Goal: Task Accomplishment & Management: Complete application form

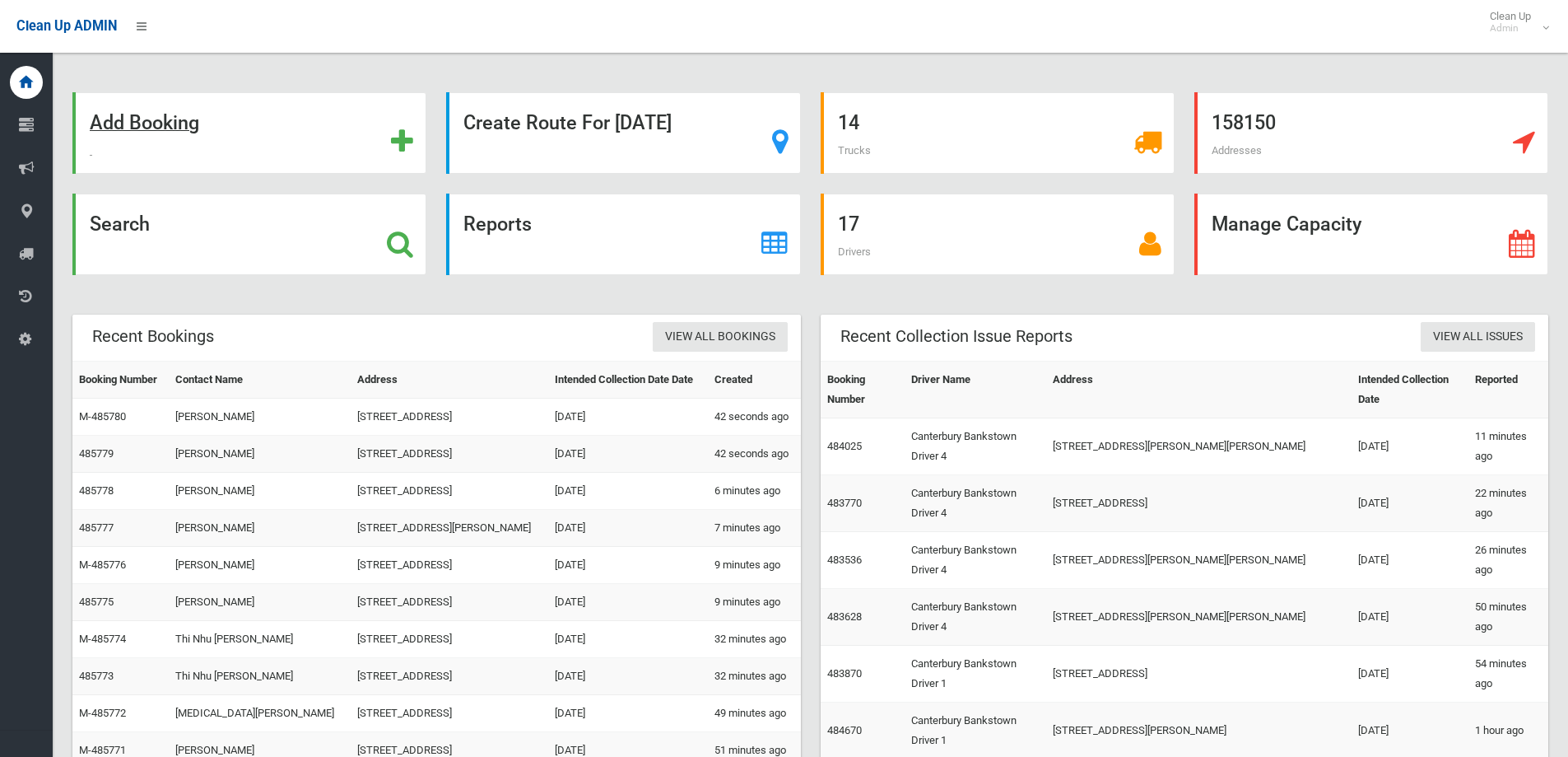
click at [200, 123] on div "Add Booking" at bounding box center [250, 133] width 354 height 82
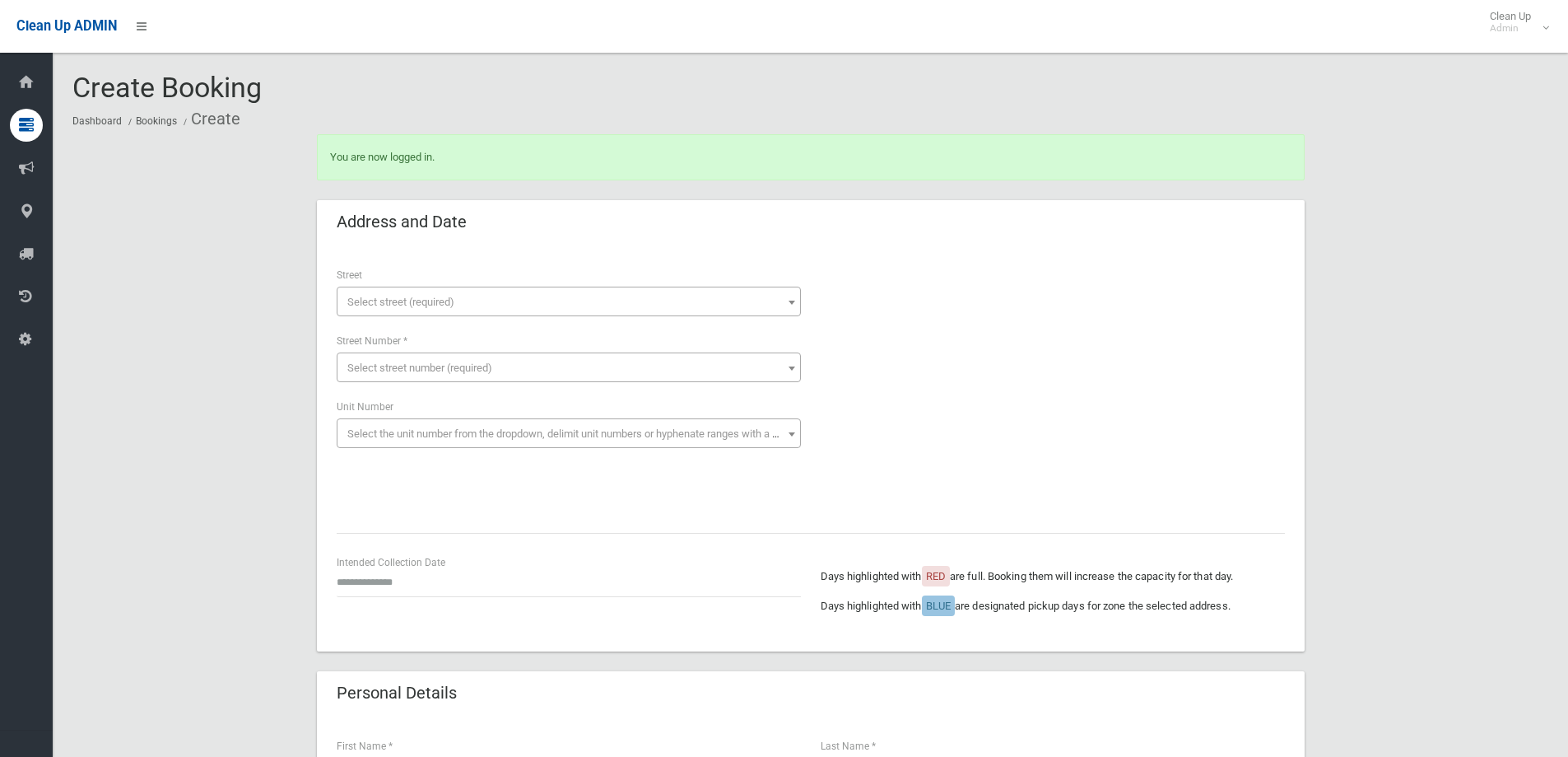
click at [487, 304] on span "Select street (required)" at bounding box center [569, 302] width 456 height 23
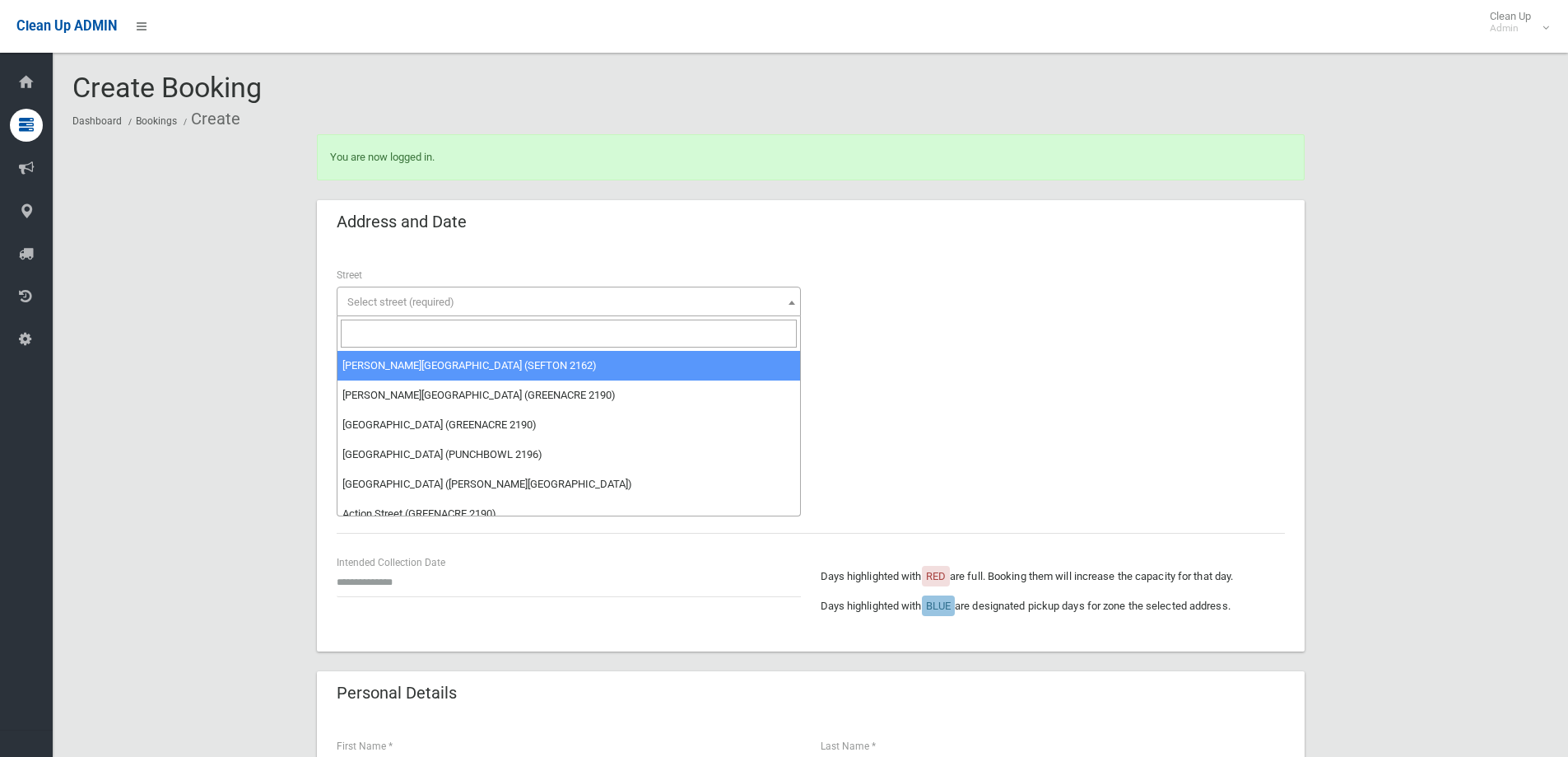
click at [487, 333] on input "search" at bounding box center [569, 334] width 456 height 28
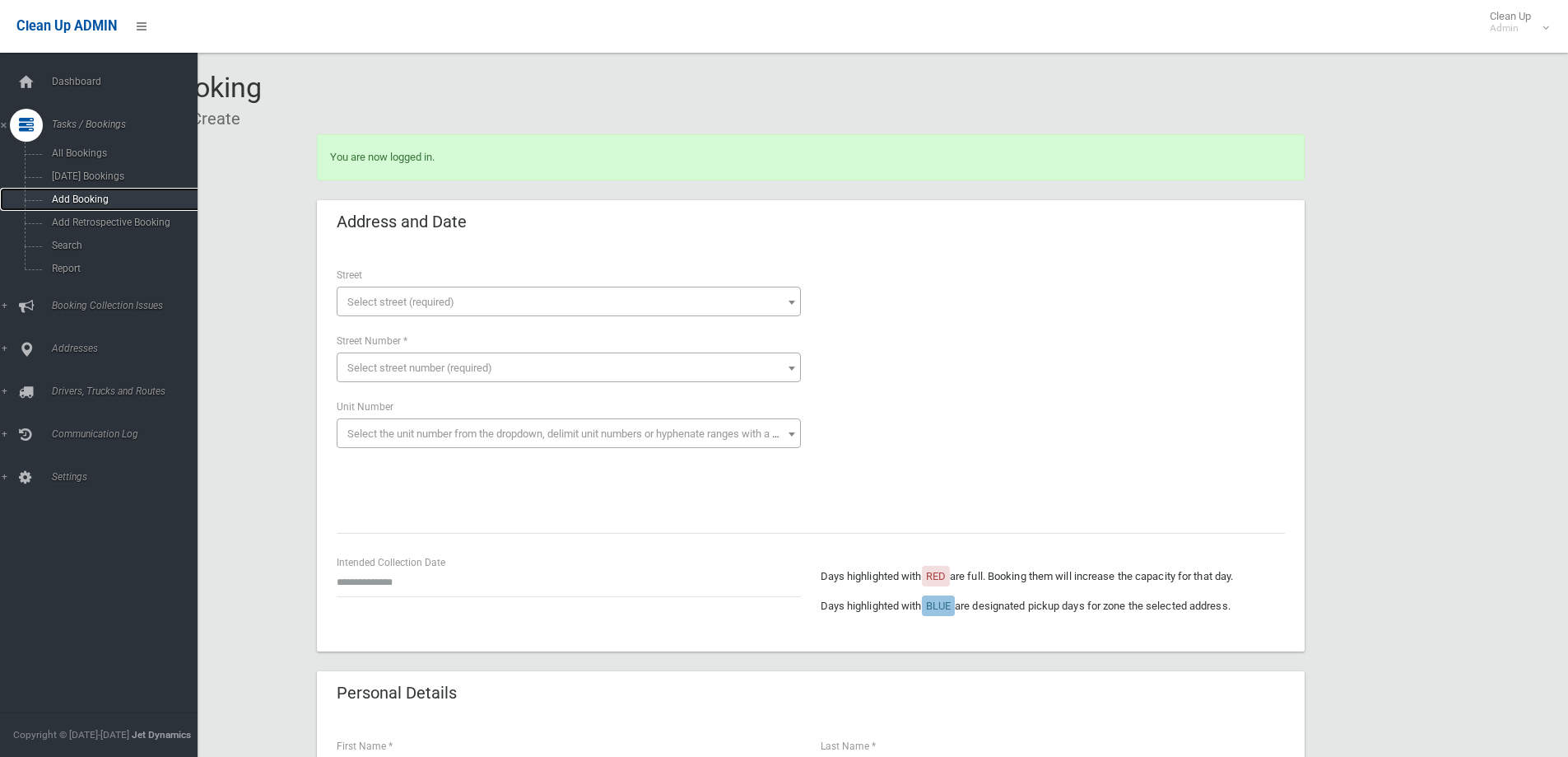
click at [121, 196] on span "Add Booking" at bounding box center [121, 200] width 149 height 12
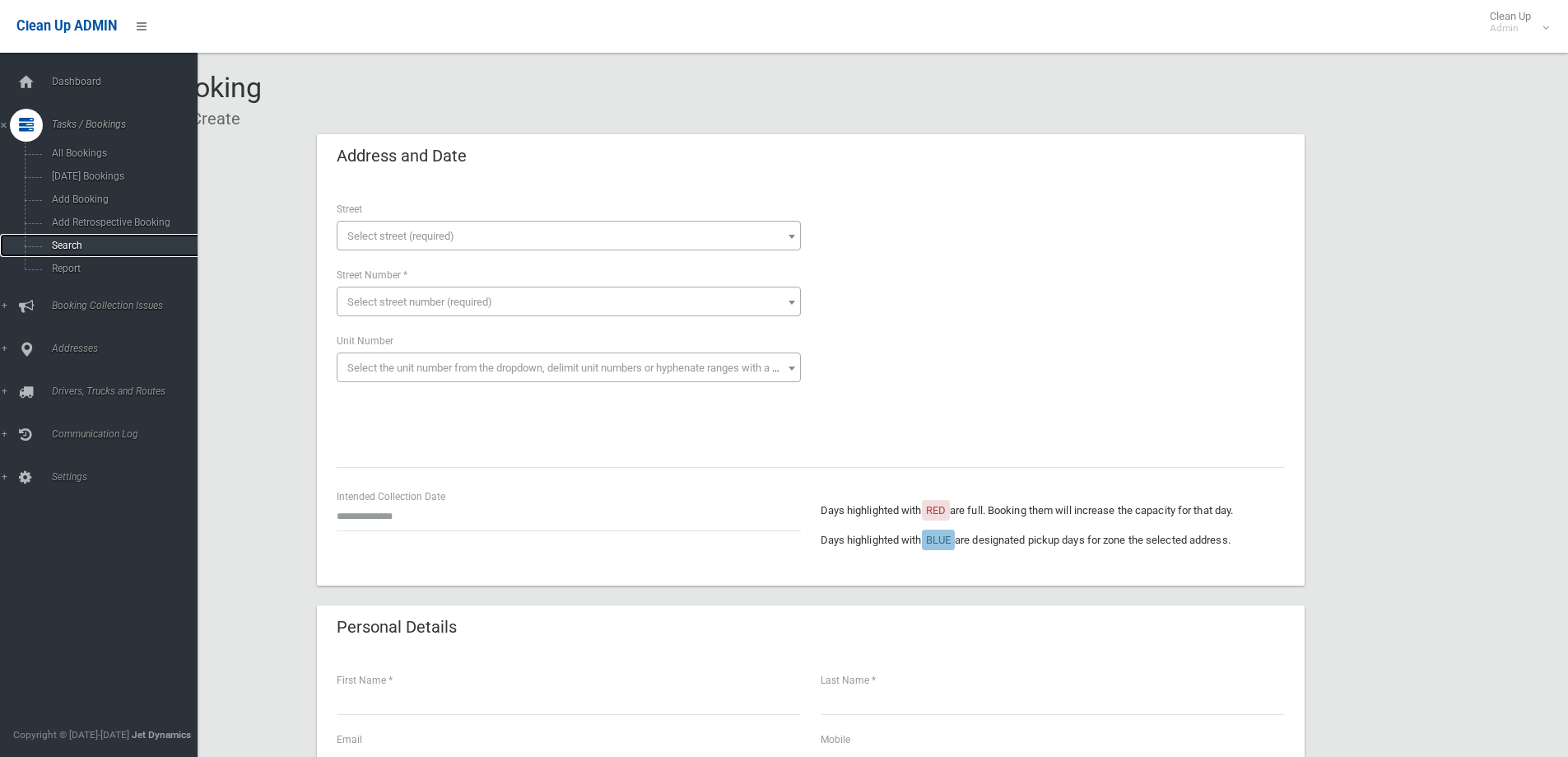
click at [80, 244] on span "Search" at bounding box center [121, 245] width 149 height 12
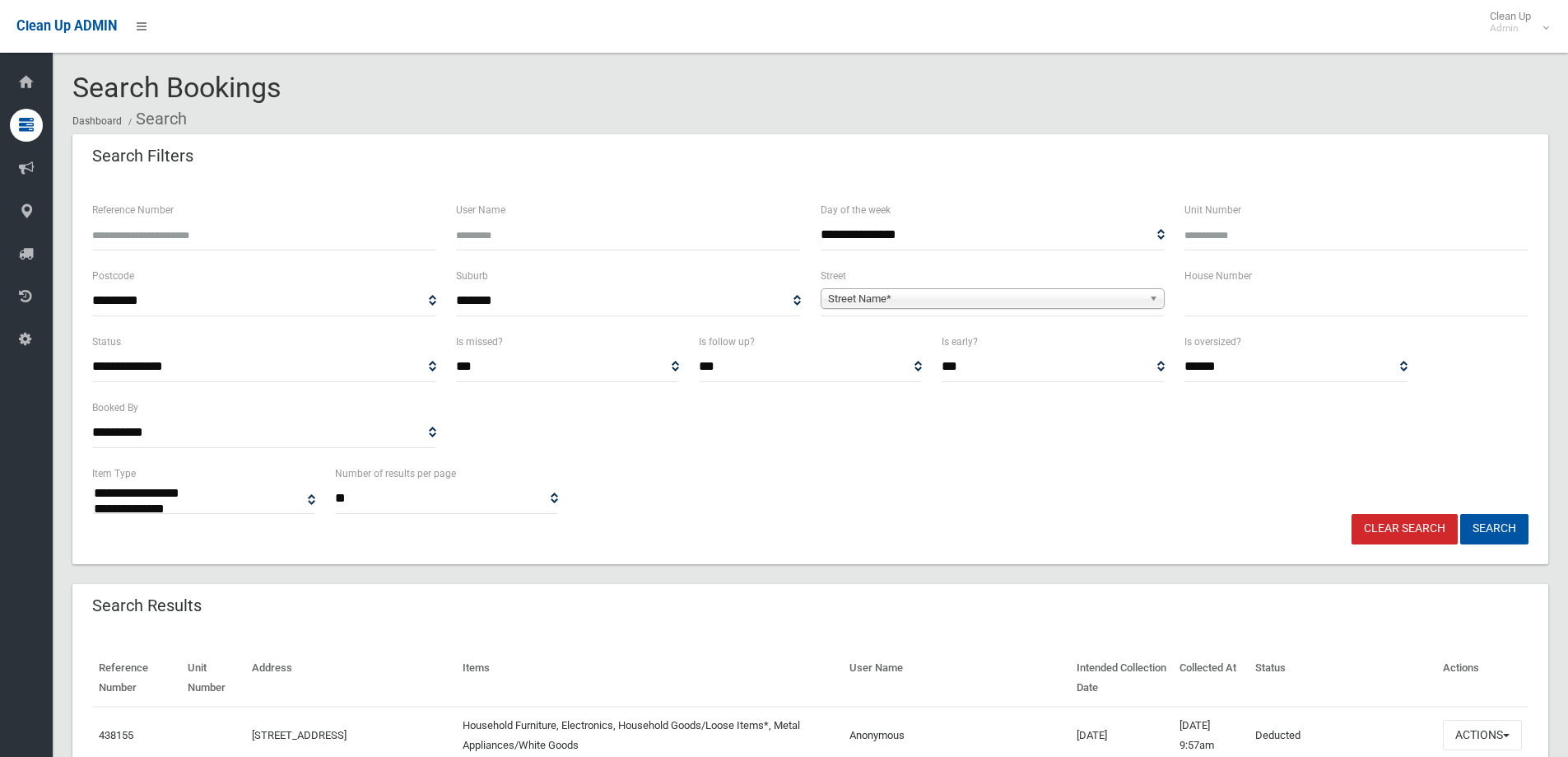
select select
click at [1237, 310] on input "text" at bounding box center [1357, 300] width 344 height 31
type input "*"
click at [1120, 295] on span "Street Name*" at bounding box center [986, 299] width 314 height 20
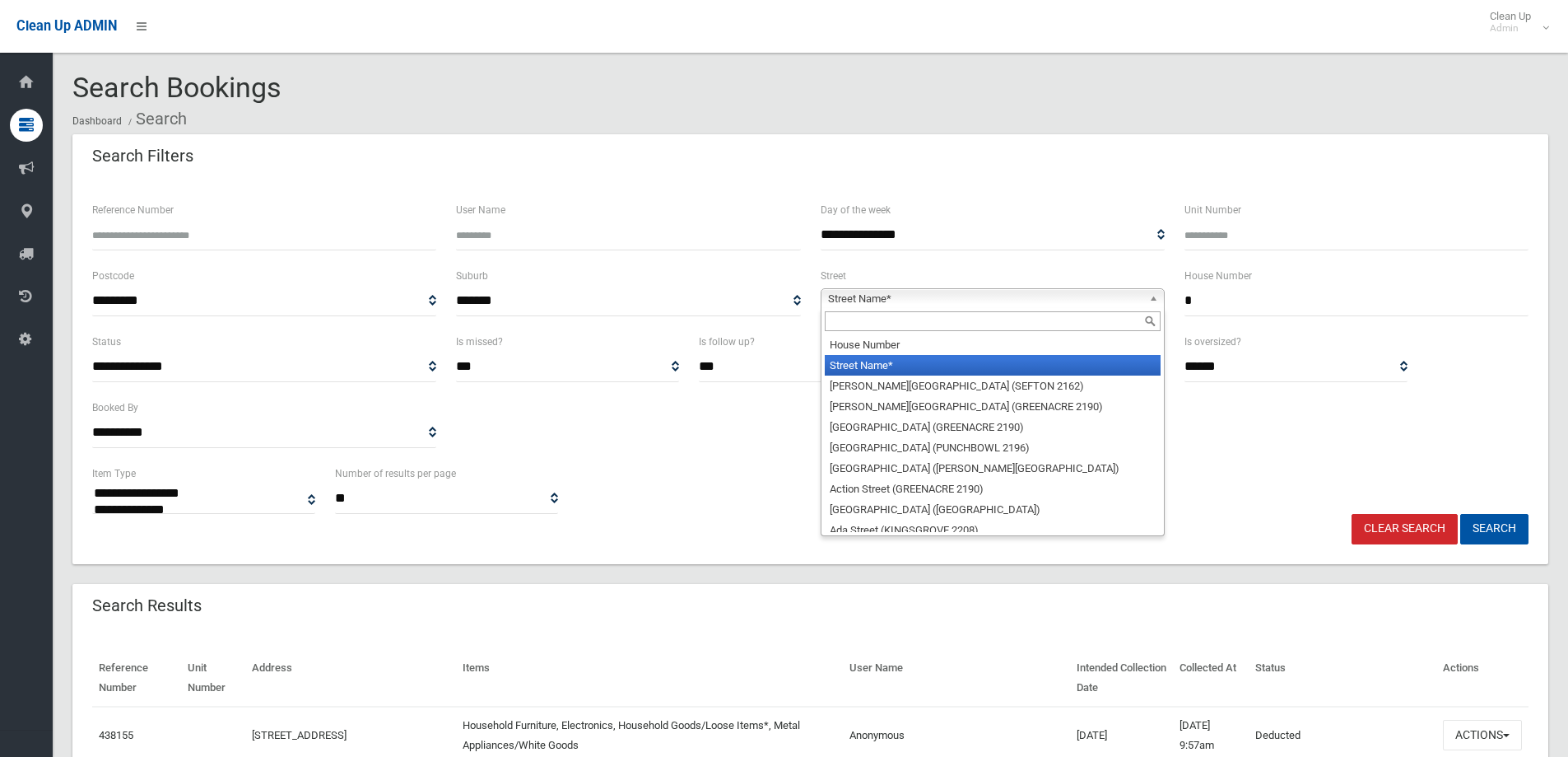
click at [1106, 327] on input "text" at bounding box center [993, 321] width 336 height 20
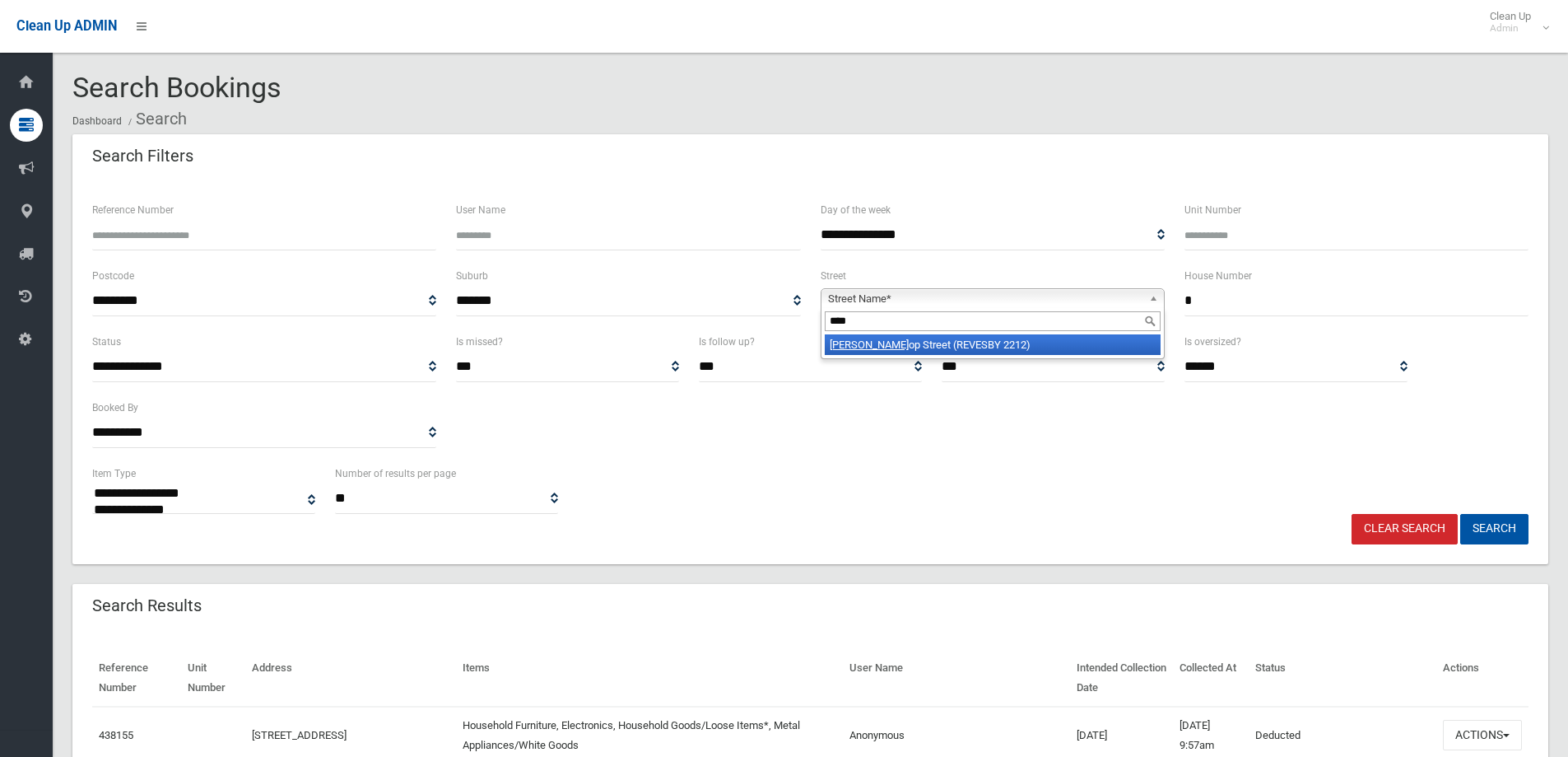
type input "****"
click at [1077, 349] on li "Bish op Street (REVESBY 2212)" at bounding box center [993, 344] width 336 height 21
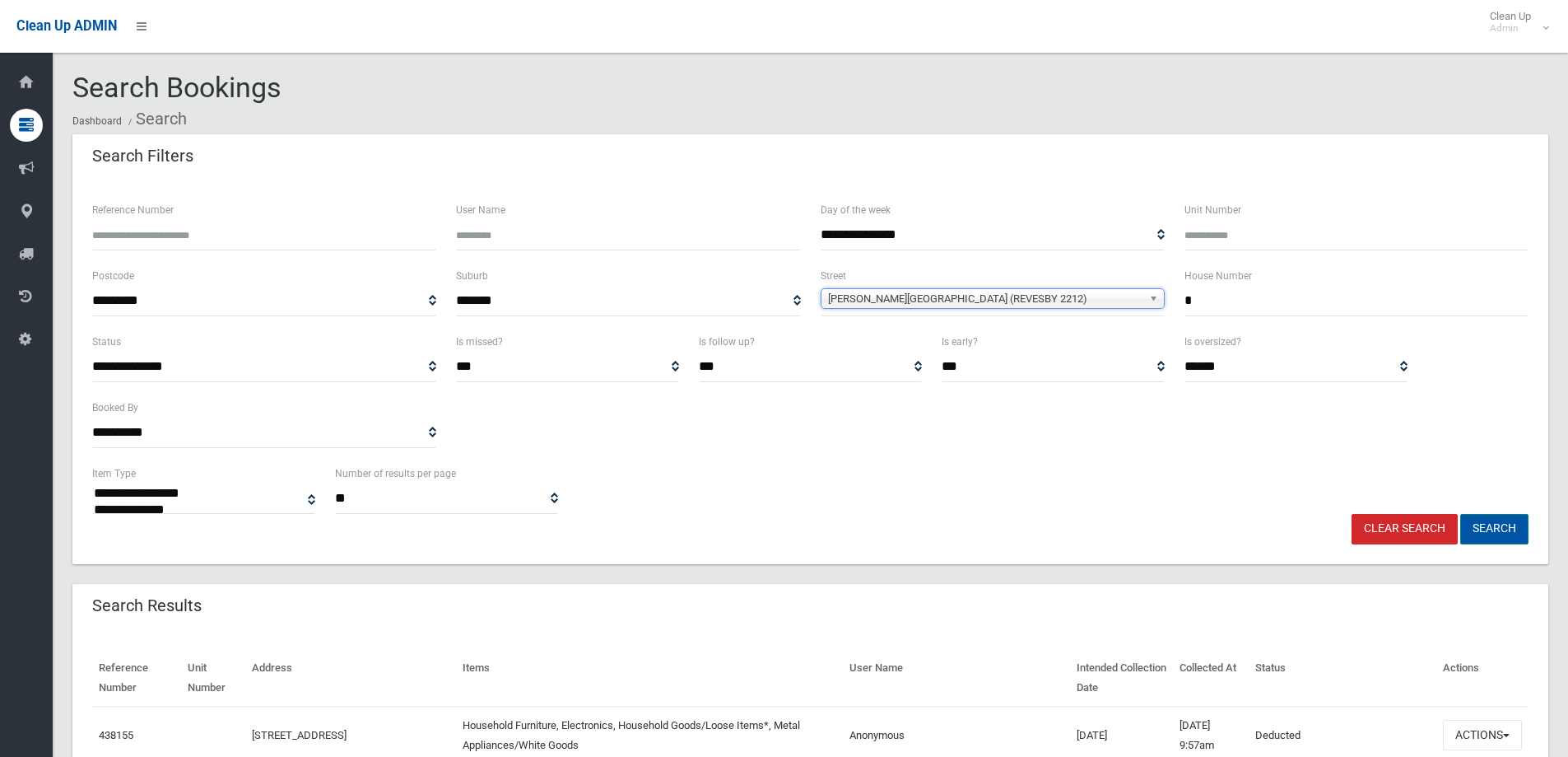
click at [1519, 532] on button "Search" at bounding box center [1495, 529] width 68 height 31
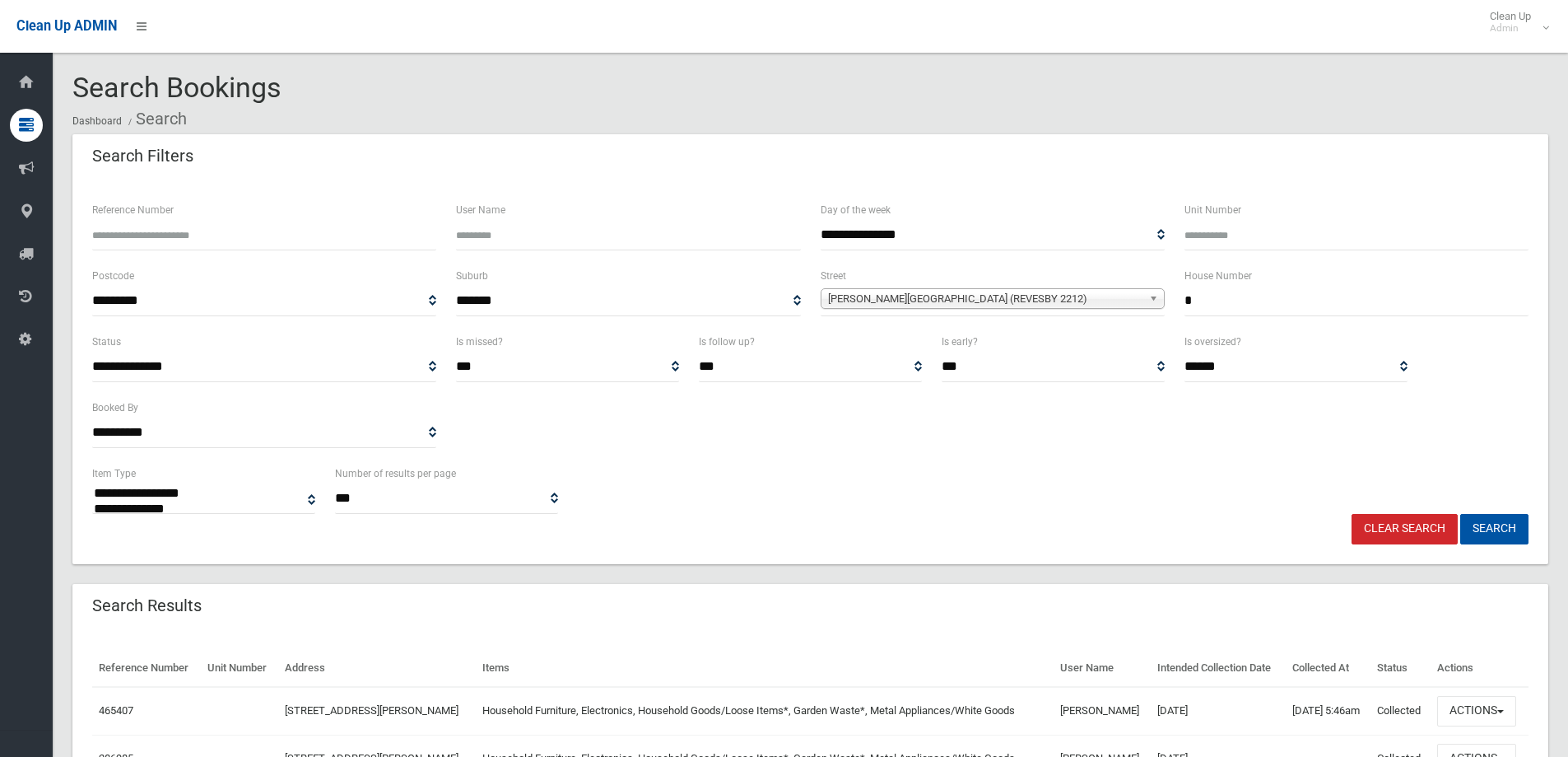
select select
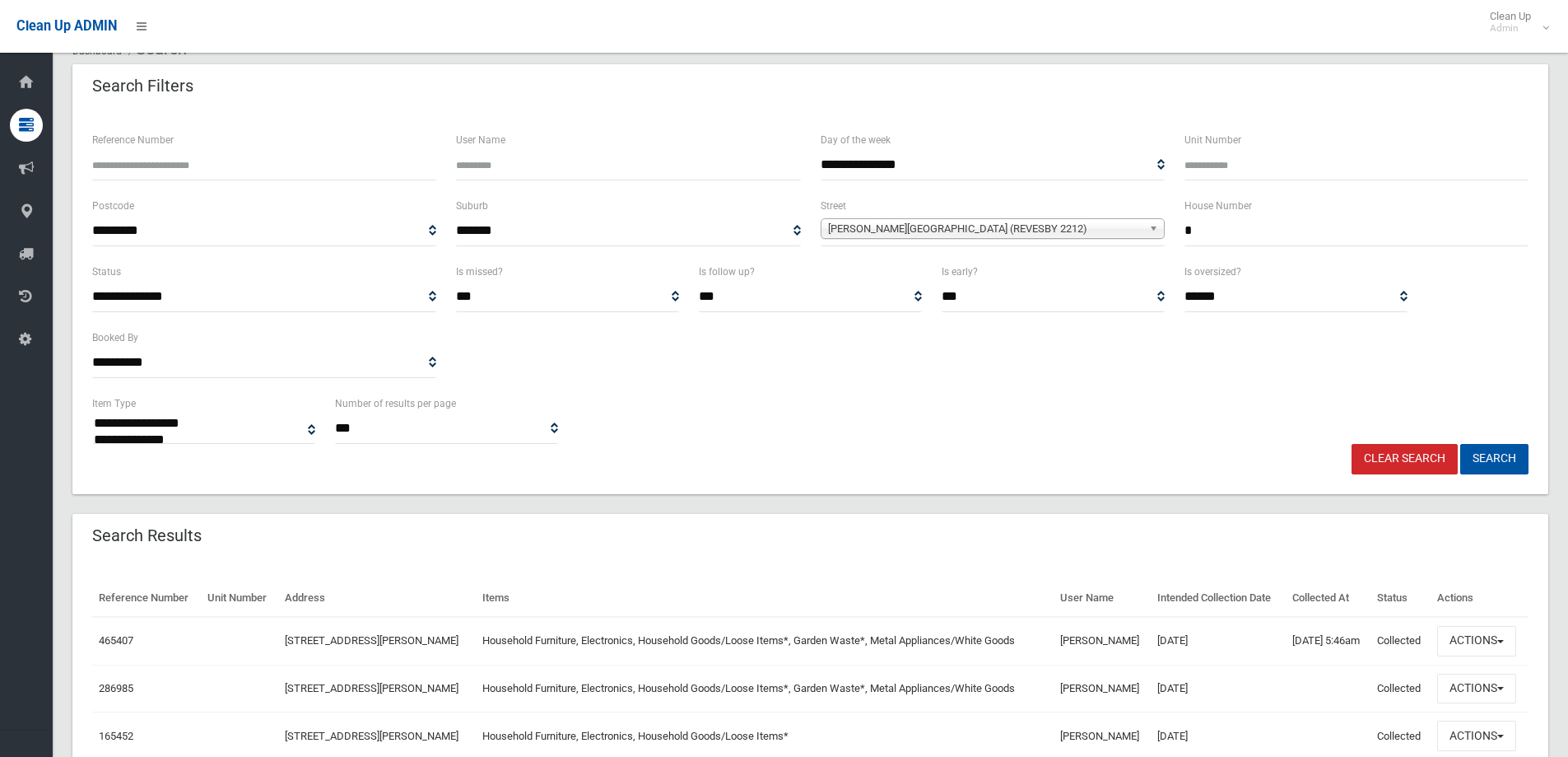
scroll to position [151, 0]
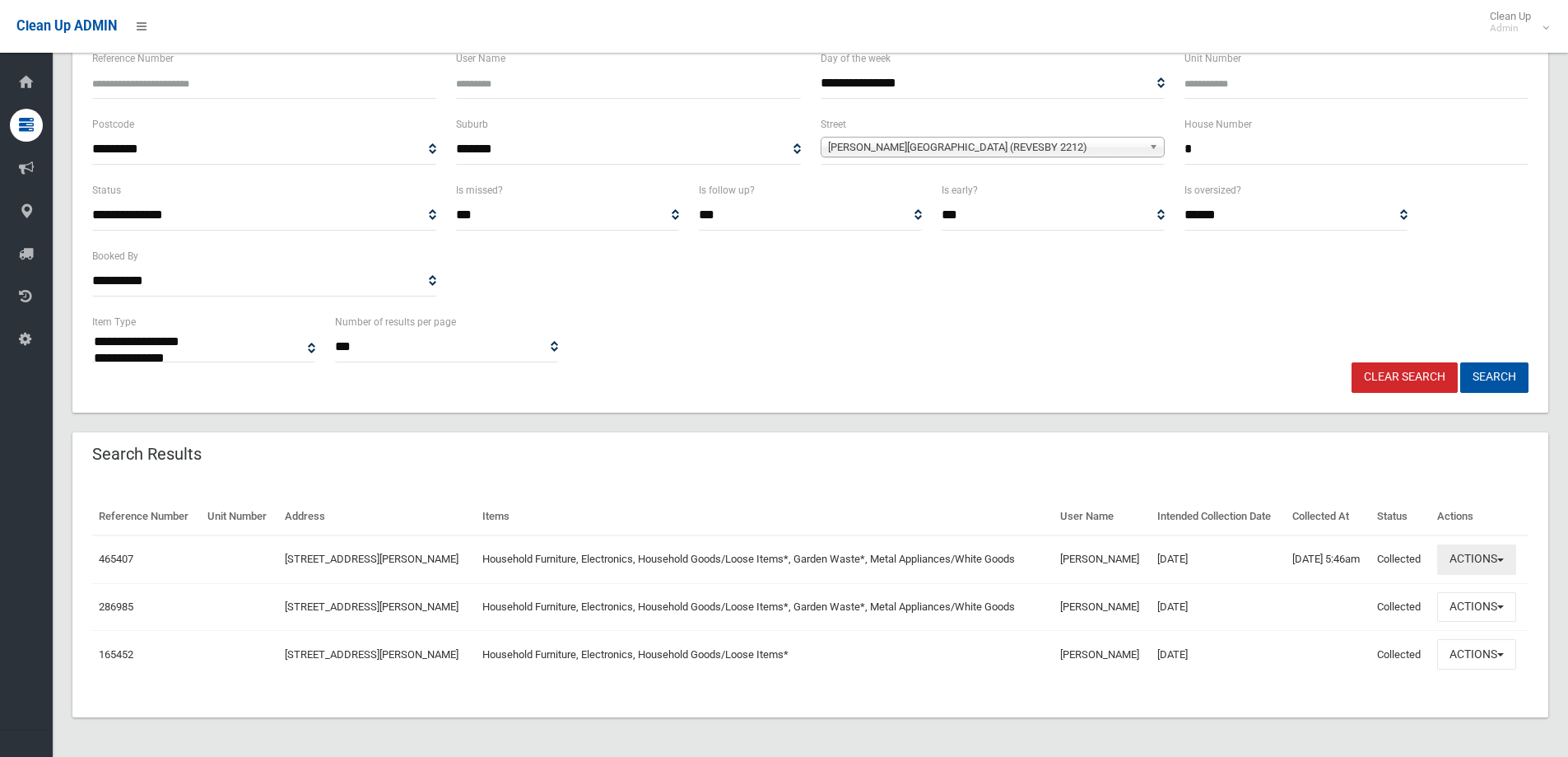
click at [1462, 570] on button "Actions" at bounding box center [1476, 559] width 79 height 31
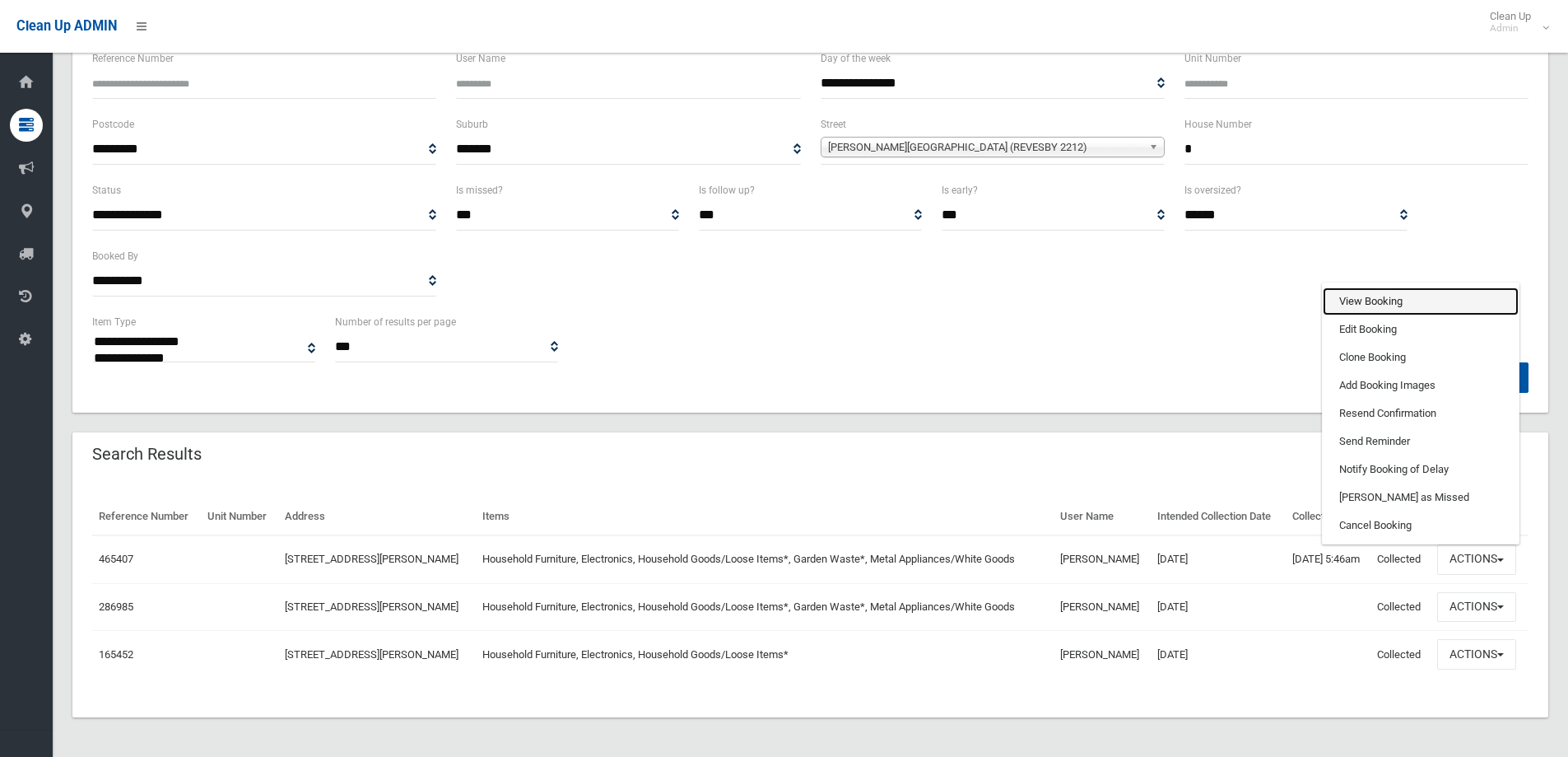
click at [1426, 301] on link "View Booking" at bounding box center [1421, 301] width 196 height 28
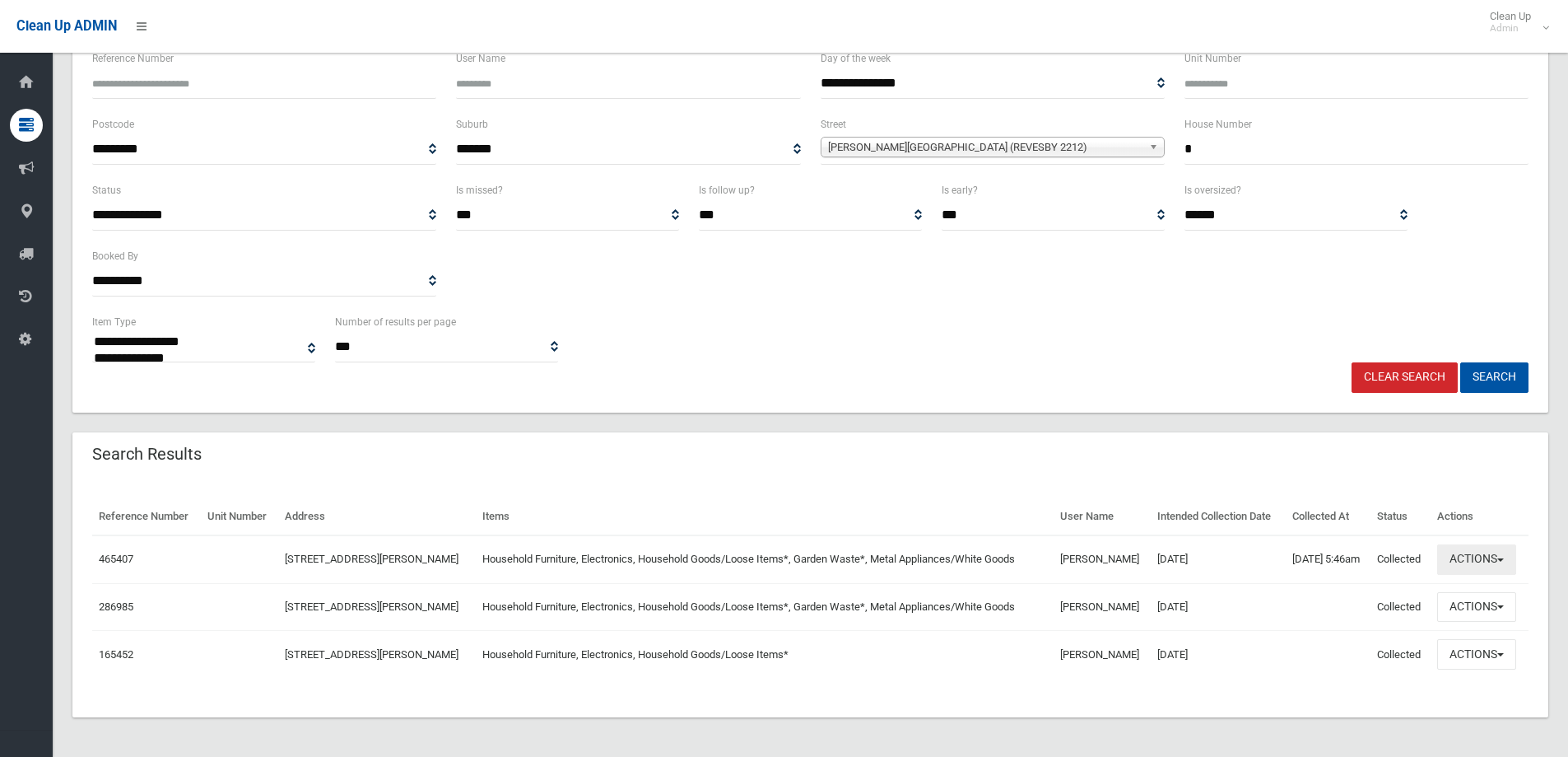
click at [1493, 553] on button "Actions" at bounding box center [1476, 559] width 79 height 31
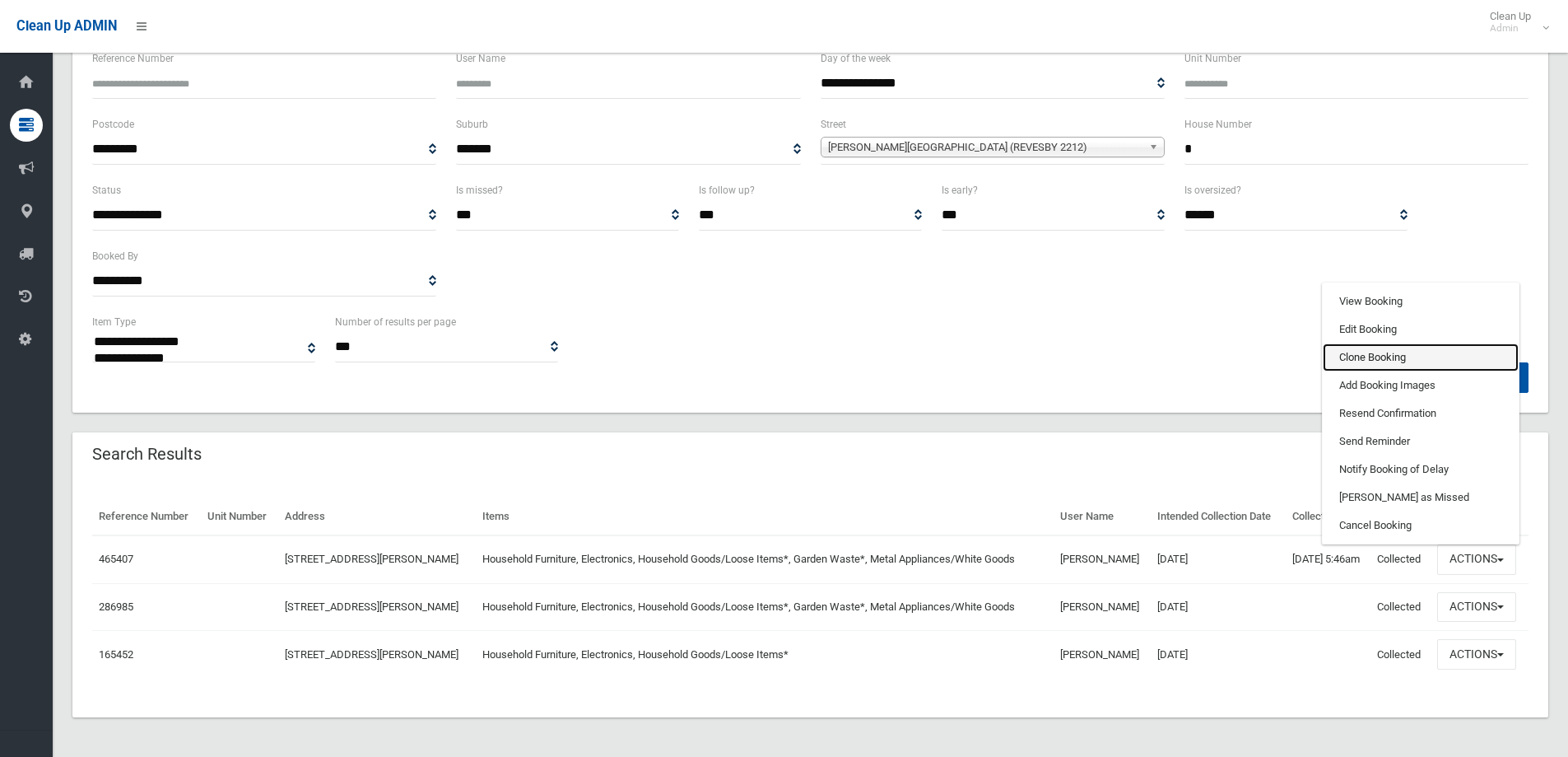
click at [1438, 361] on link "Clone Booking" at bounding box center [1421, 358] width 196 height 28
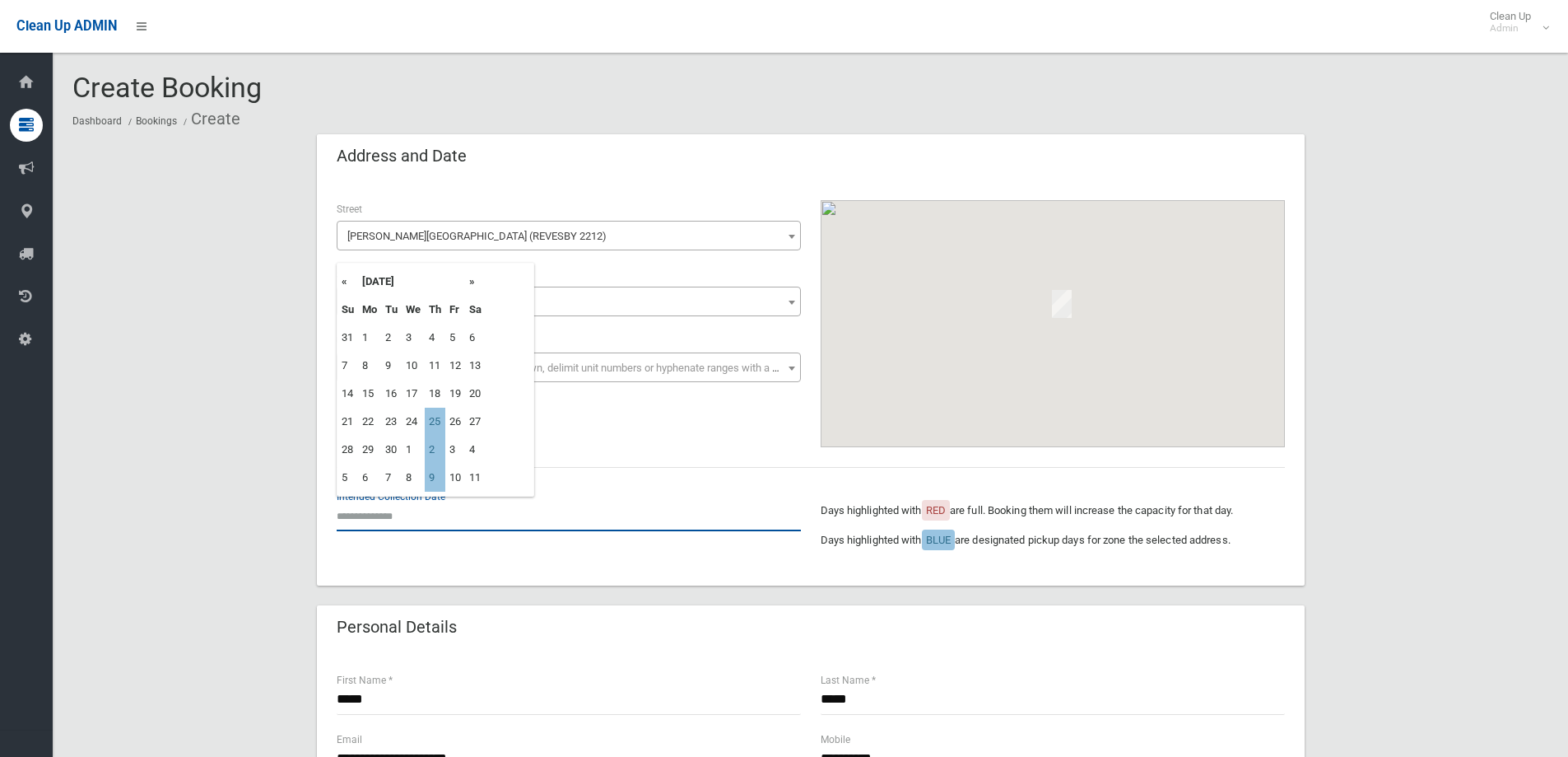
click at [420, 504] on input "text" at bounding box center [569, 516] width 464 height 31
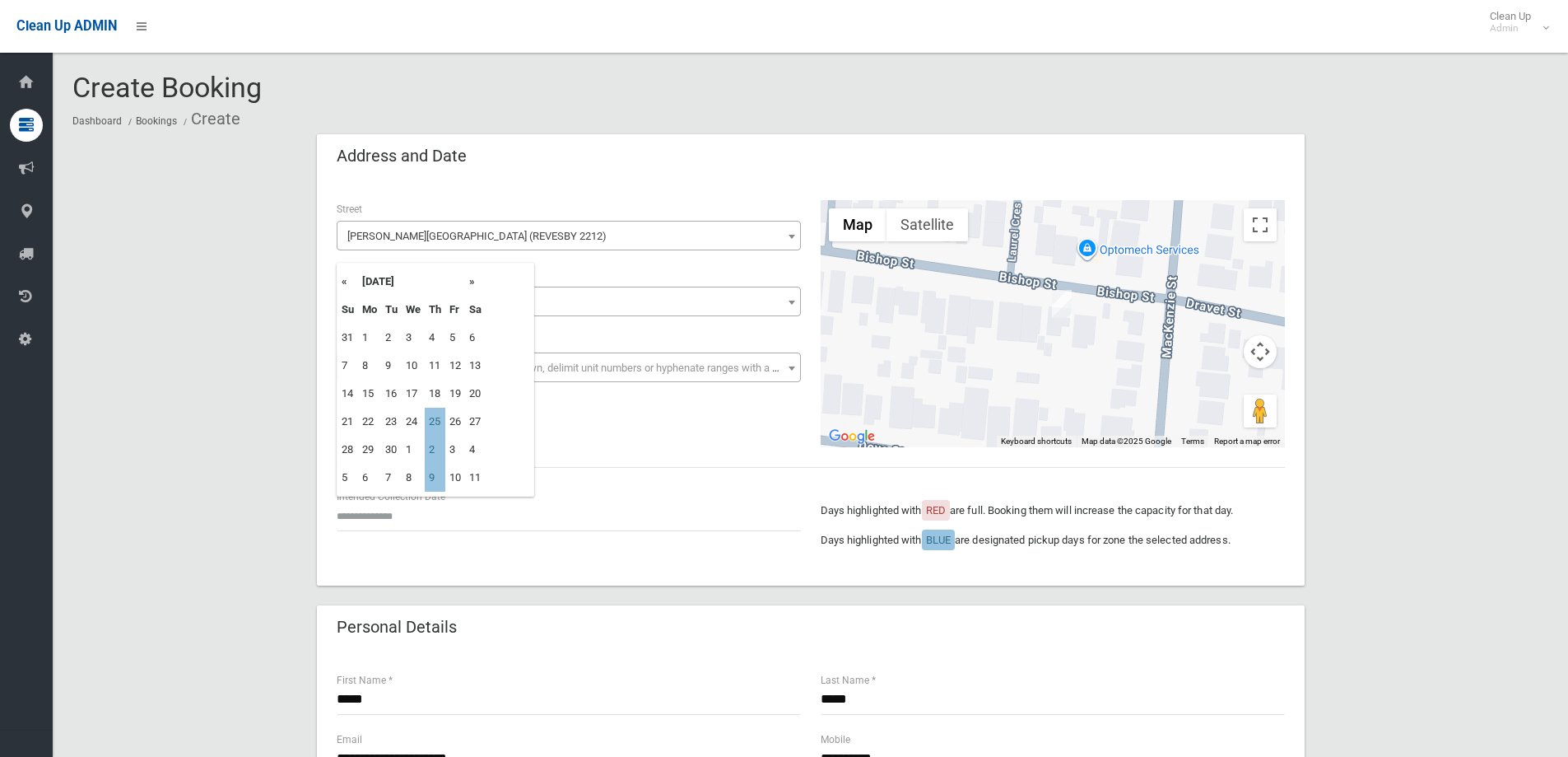
click at [466, 284] on th "»" at bounding box center [475, 282] width 21 height 28
click at [469, 284] on th "»" at bounding box center [475, 282] width 21 height 28
click at [427, 344] on td "2" at bounding box center [435, 338] width 21 height 28
type input "**********"
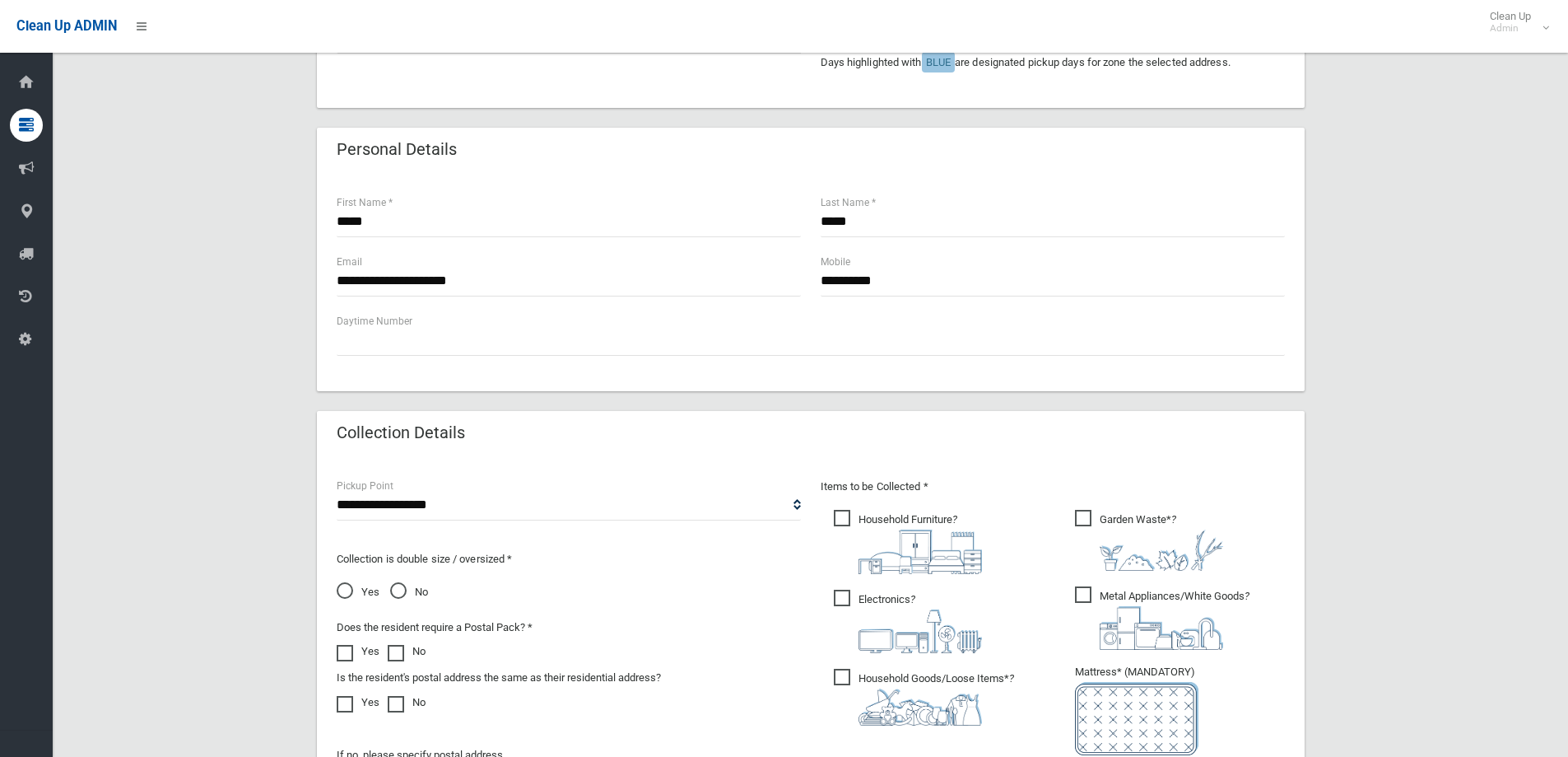
scroll to position [741, 0]
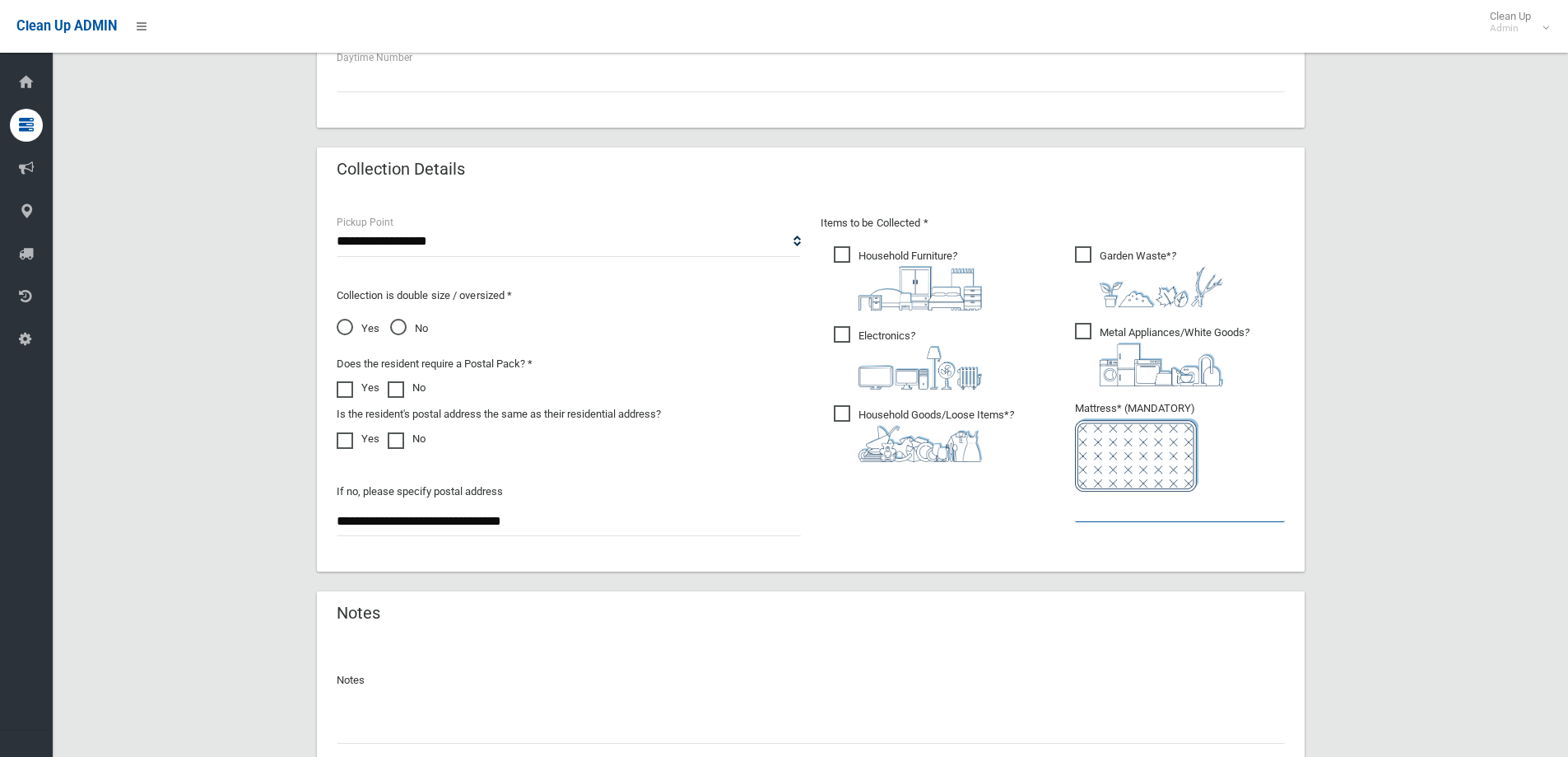
click at [1177, 512] on input "text" at bounding box center [1180, 507] width 210 height 31
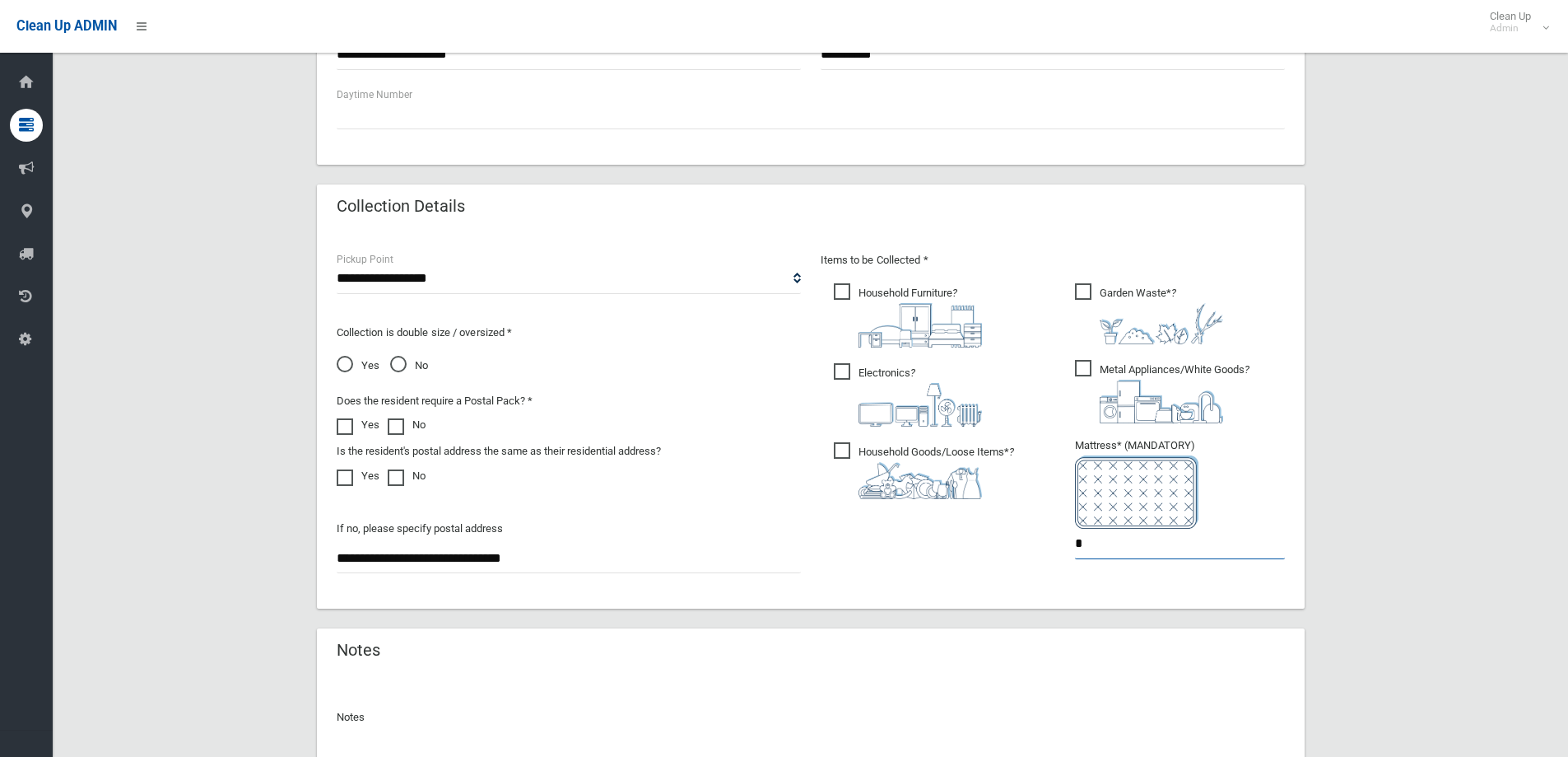
scroll to position [873, 0]
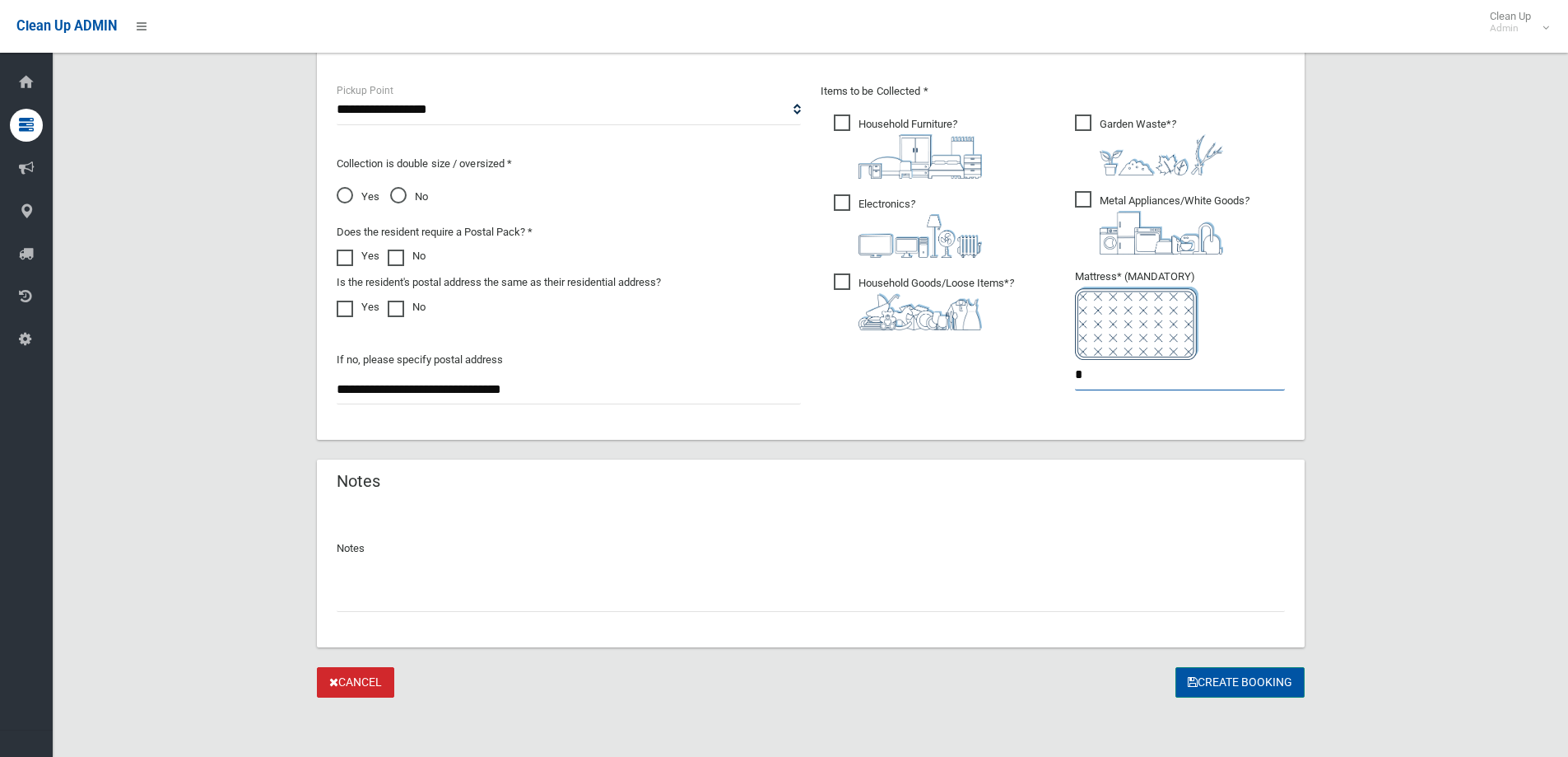
type input "*"
click at [1245, 673] on button "Create Booking" at bounding box center [1239, 682] width 129 height 31
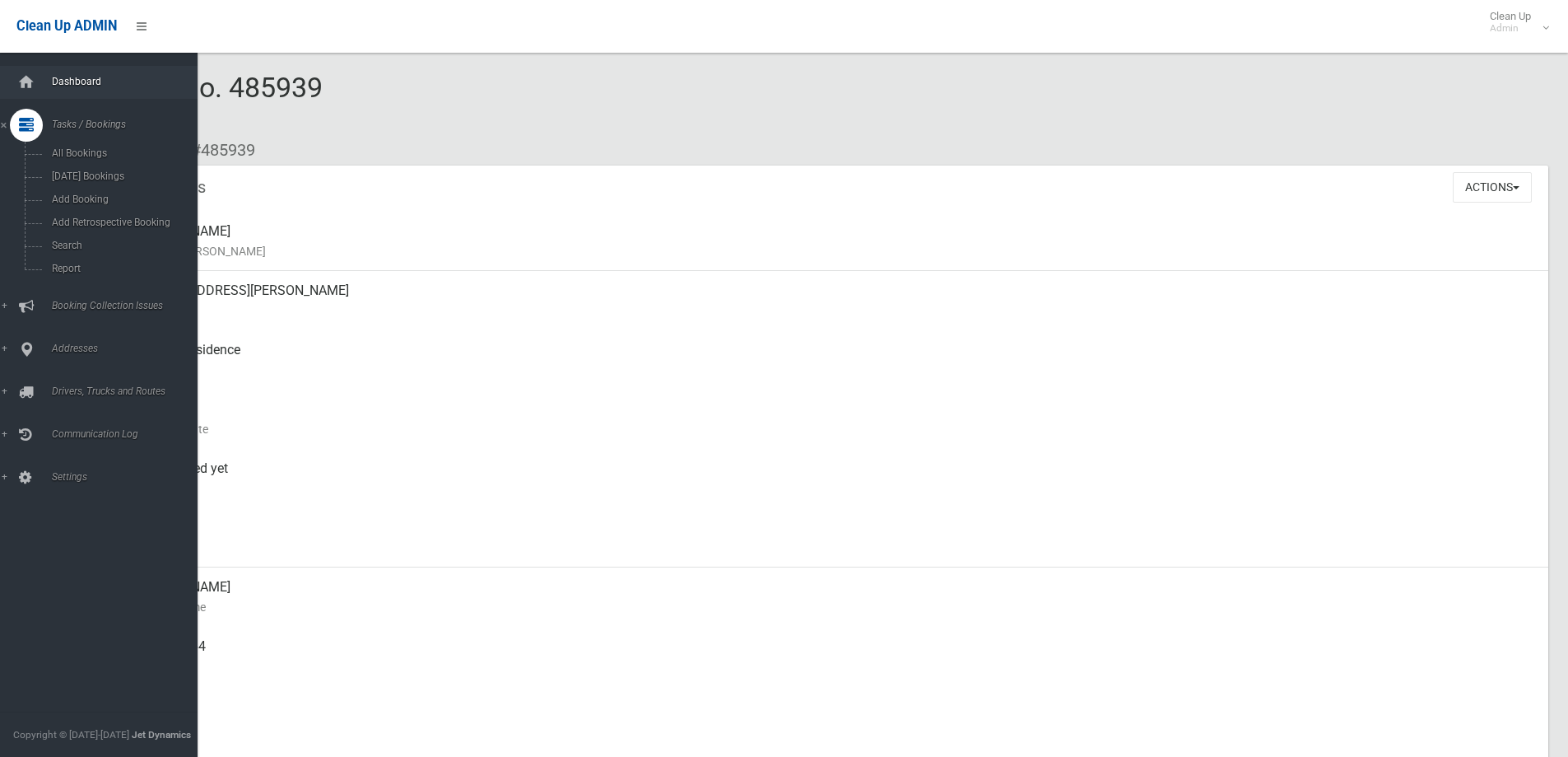
click at [116, 84] on span "Dashboard" at bounding box center [128, 82] width 163 height 12
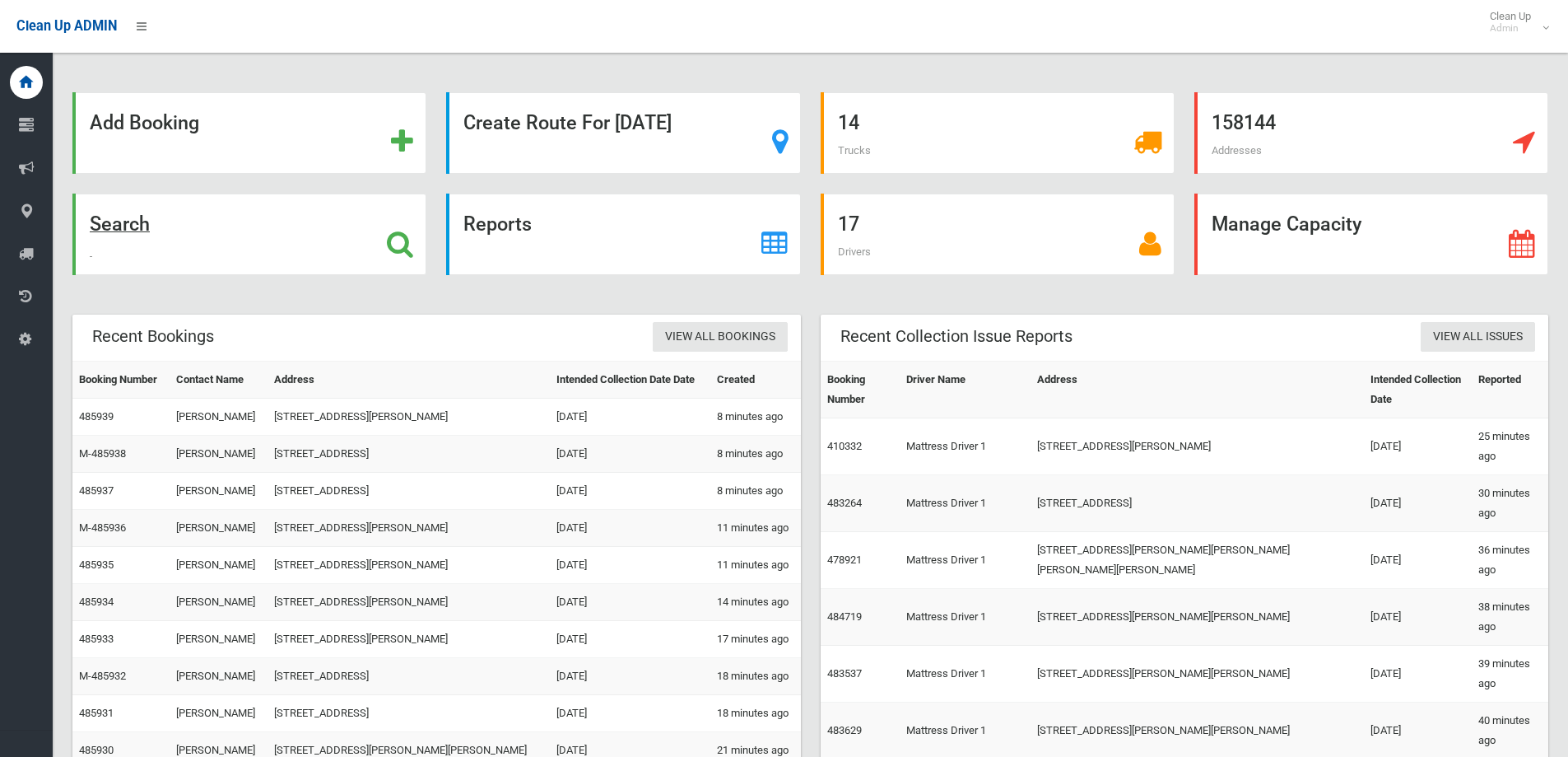
click at [279, 216] on div "Search" at bounding box center [250, 235] width 354 height 82
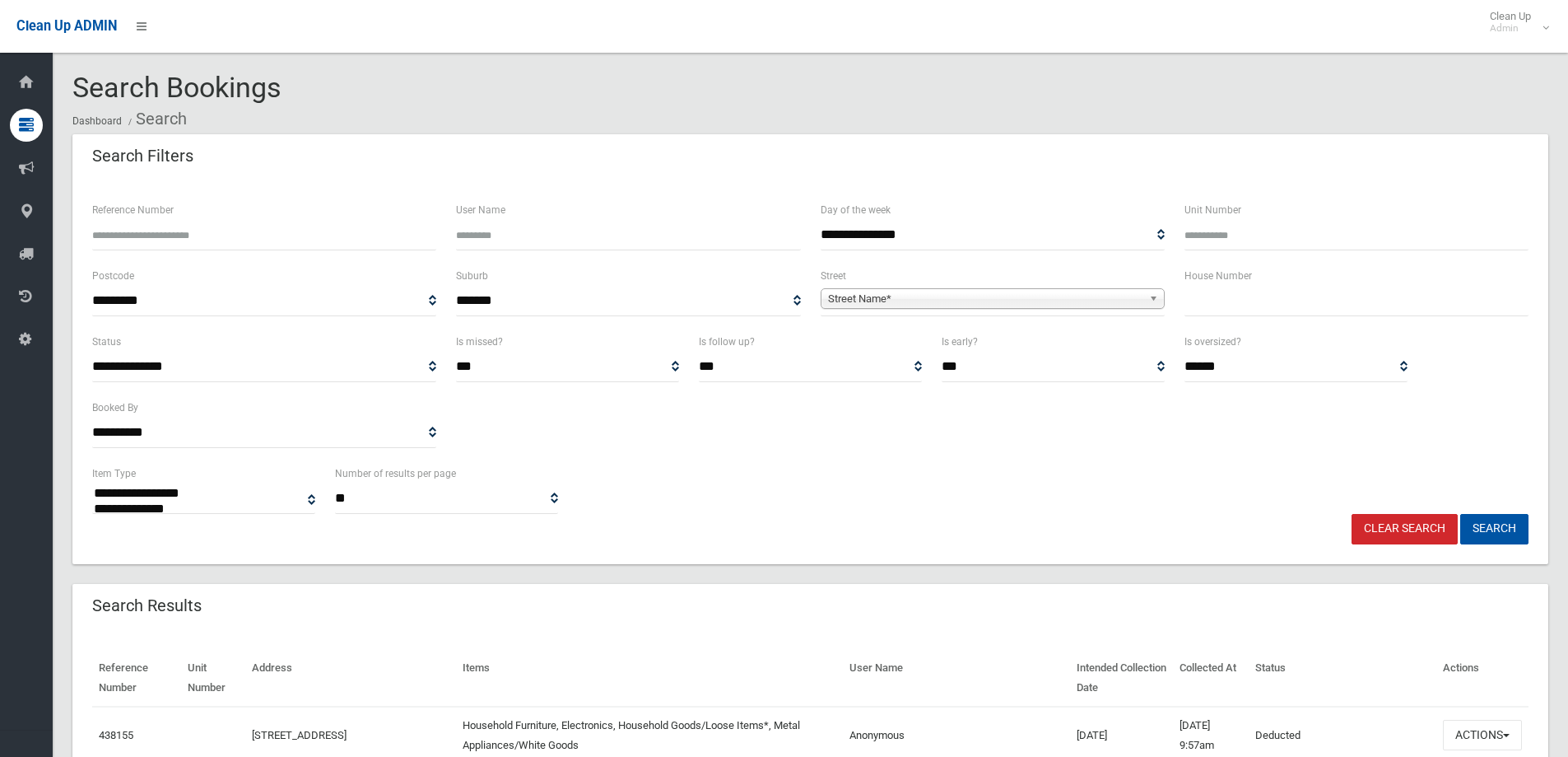
select select
click at [333, 225] on input "Reference Number" at bounding box center [265, 235] width 344 height 31
click at [102, 237] on input "*******" at bounding box center [265, 235] width 344 height 31
type input "*******"
click at [1514, 530] on button "Search" at bounding box center [1495, 529] width 68 height 31
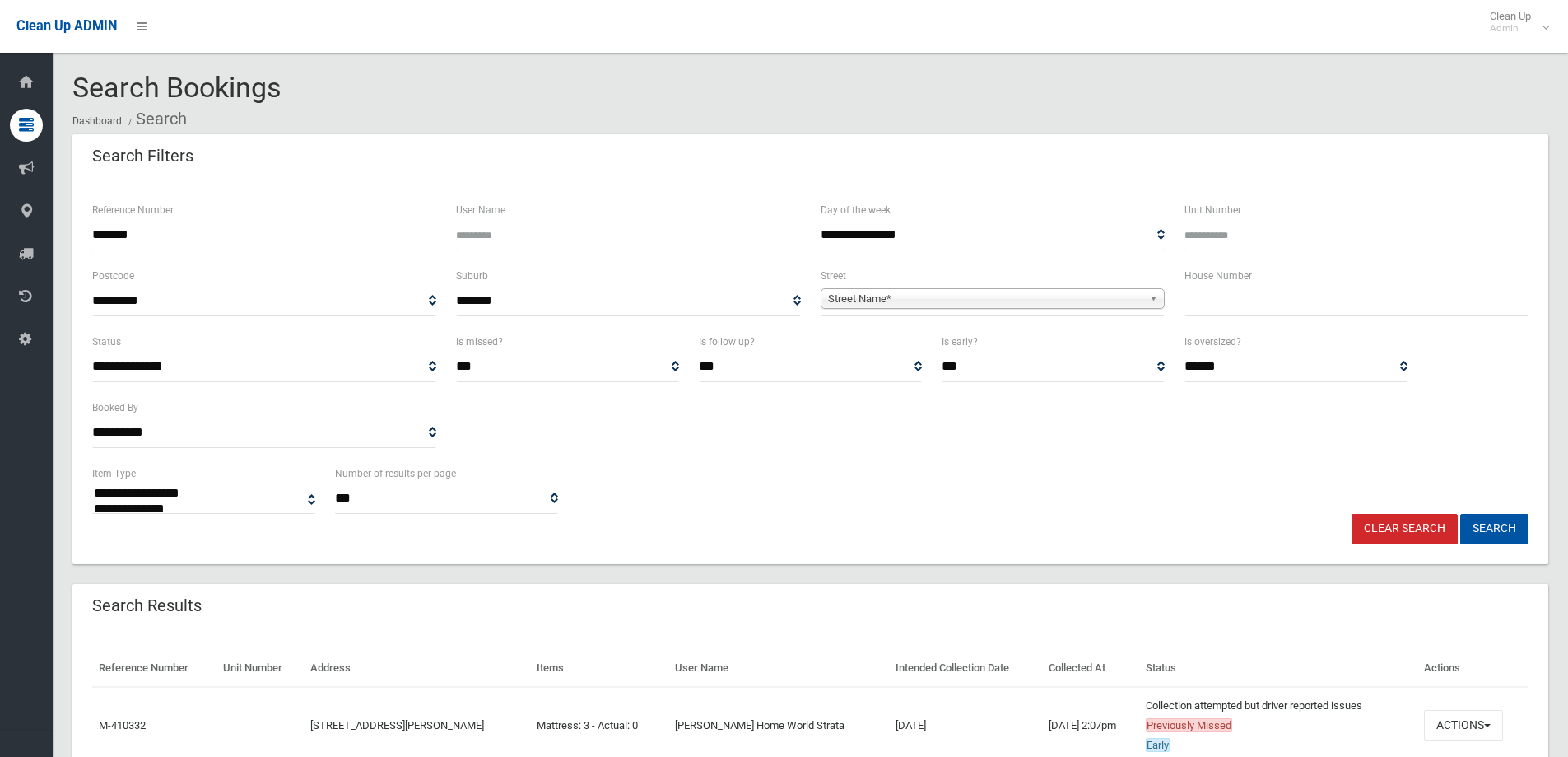
select select
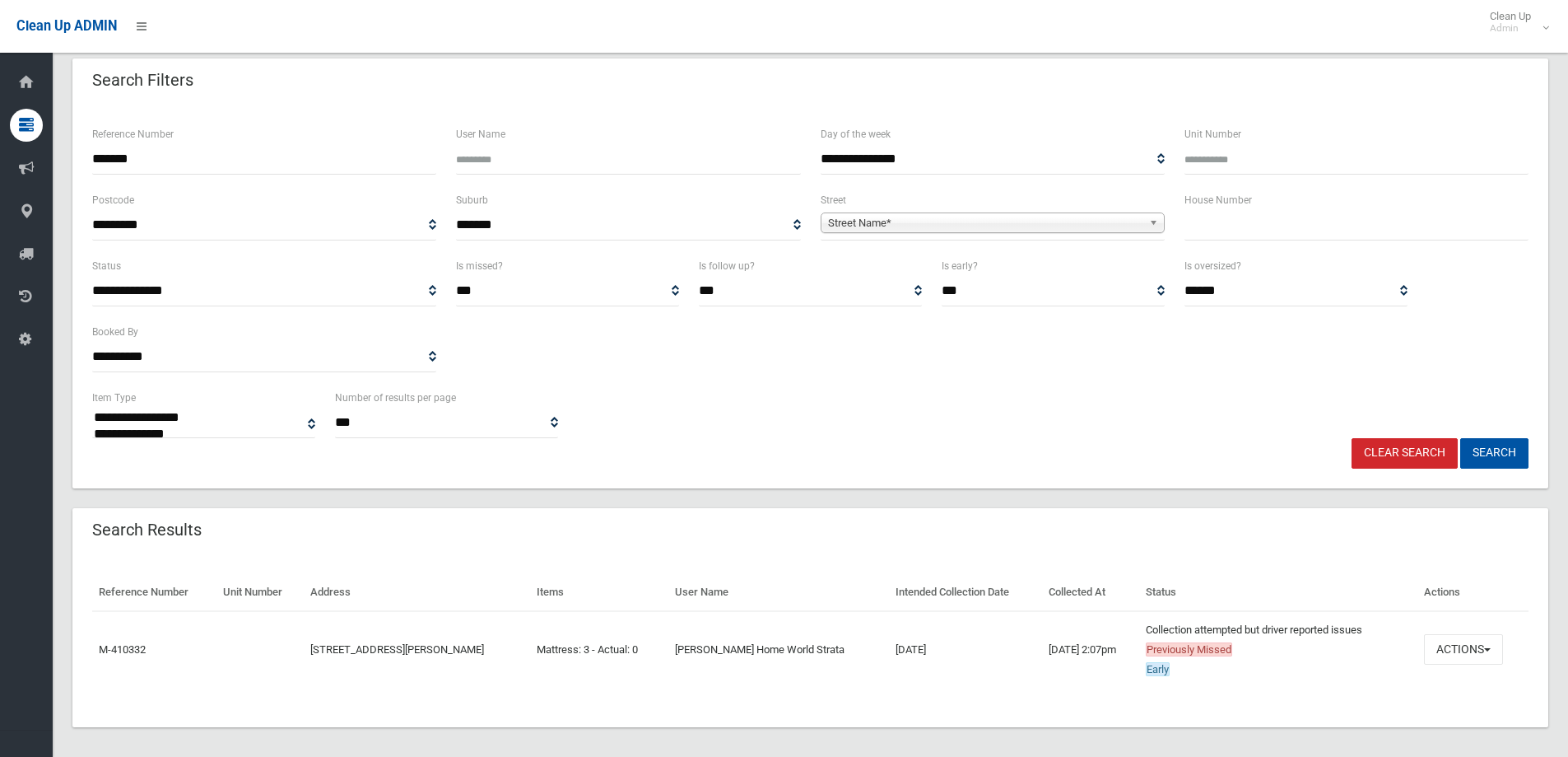
scroll to position [86, 0]
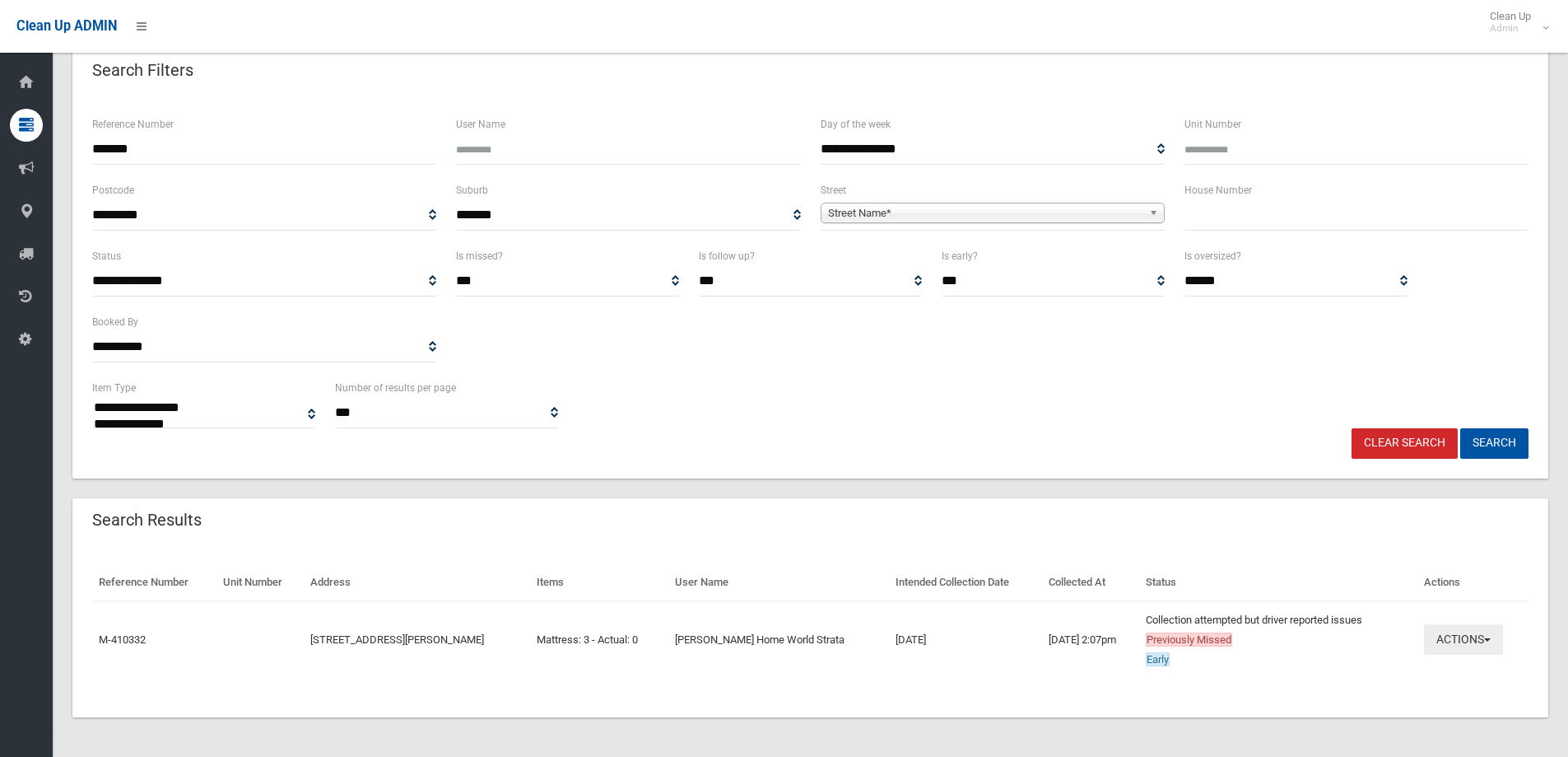
click at [1479, 641] on button "Actions" at bounding box center [1463, 639] width 79 height 31
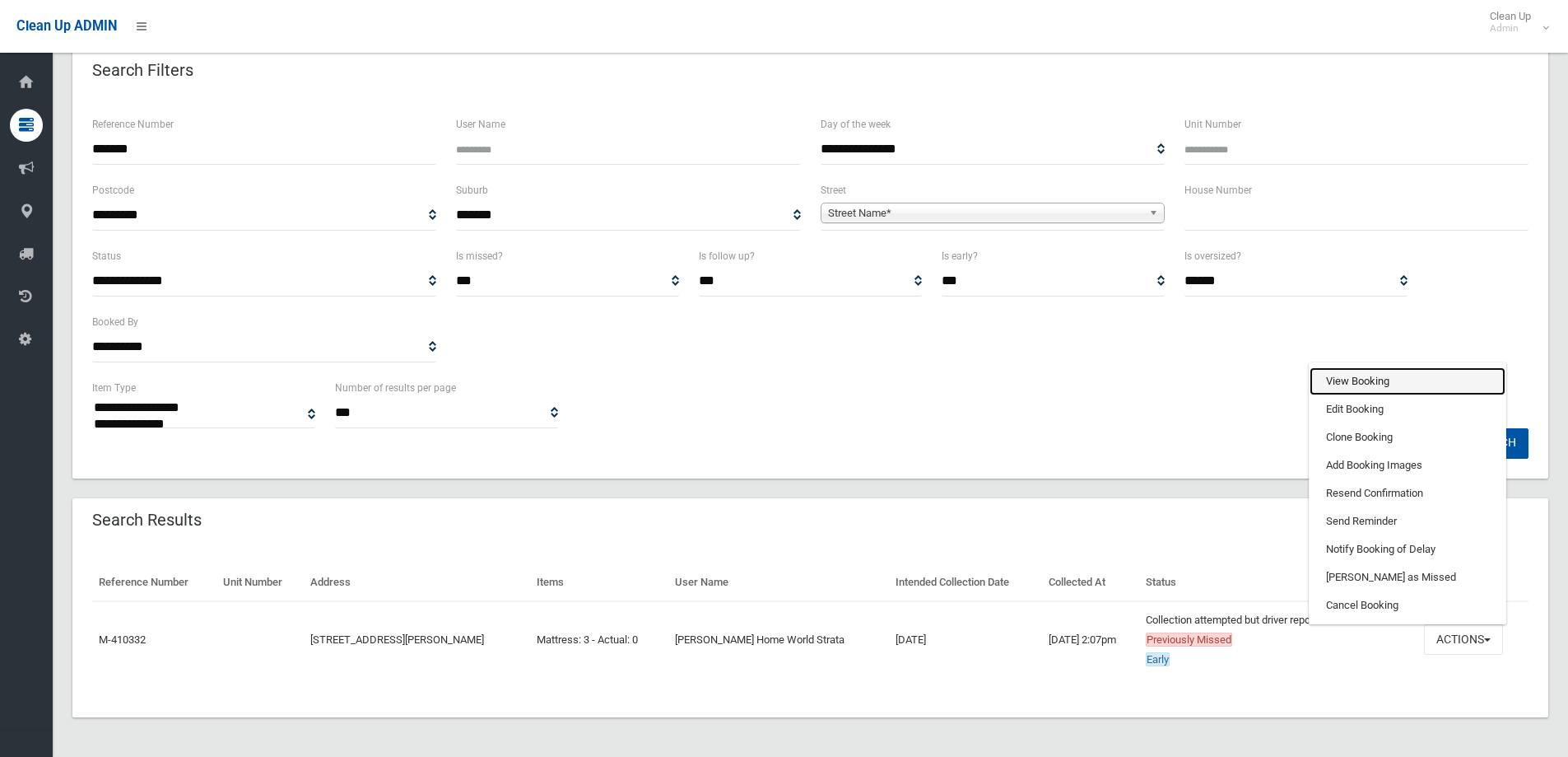
click at [1426, 378] on link "View Booking" at bounding box center [1408, 381] width 196 height 28
